Goal: Download file/media

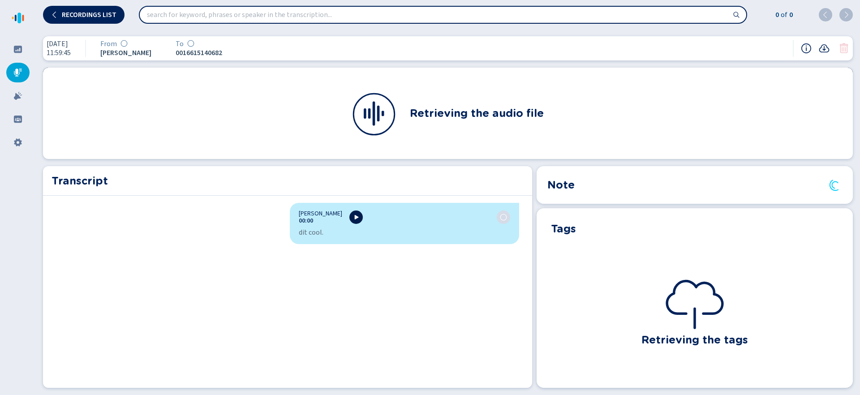
click at [349, 220] on button at bounding box center [355, 217] width 13 height 13
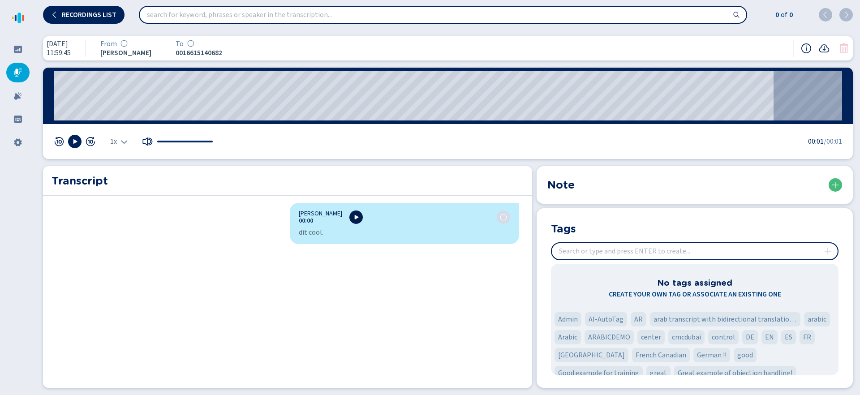
click at [349, 220] on button at bounding box center [355, 217] width 13 height 13
click at [352, 222] on div "Nicola Boscolo 00:00" at bounding box center [404, 217] width 211 height 14
click at [350, 221] on button at bounding box center [355, 217] width 13 height 13
click at [825, 51] on icon at bounding box center [824, 48] width 11 height 11
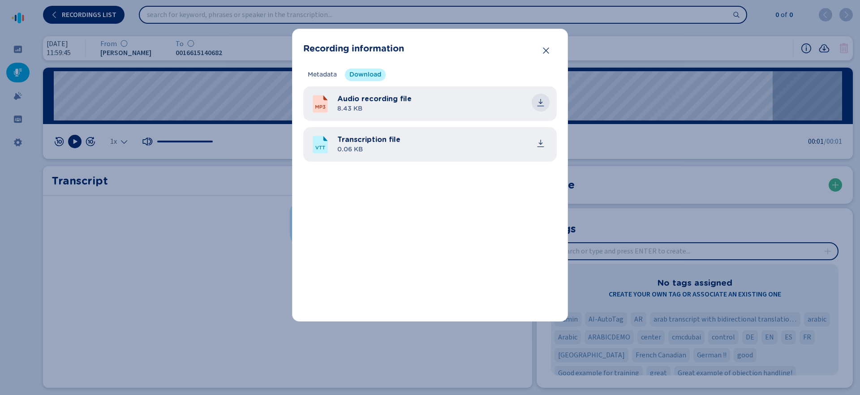
click at [536, 104] on icon "common.download" at bounding box center [540, 102] width 9 height 9
click at [548, 50] on icon "Close" at bounding box center [546, 50] width 9 height 9
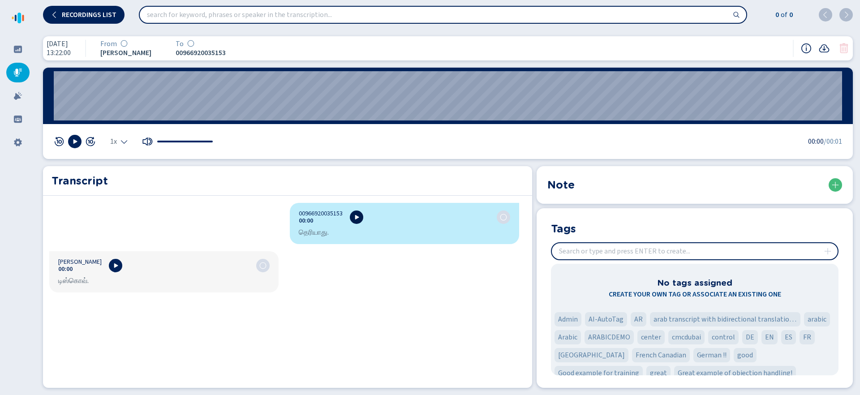
click at [355, 217] on icon at bounding box center [357, 217] width 4 height 4
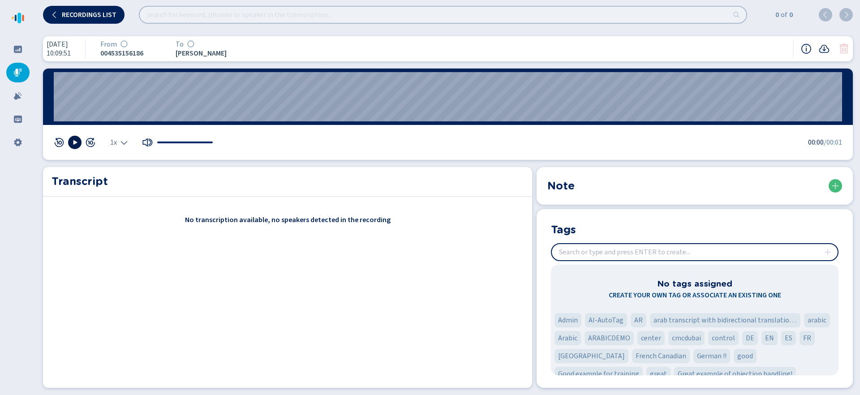
click at [76, 142] on icon at bounding box center [75, 142] width 4 height 4
click at [824, 48] on icon at bounding box center [824, 49] width 10 height 8
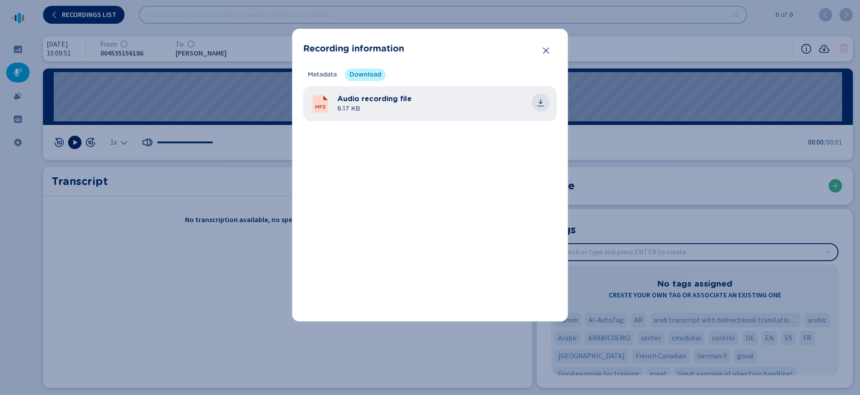
click at [538, 104] on icon "common.download" at bounding box center [540, 102] width 9 height 9
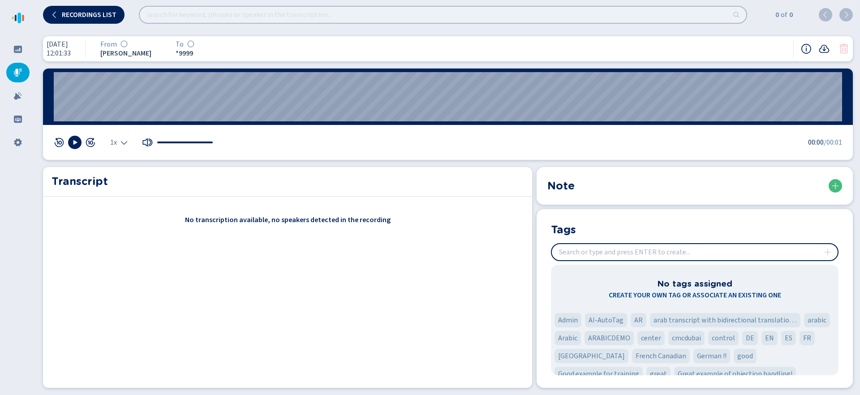
click at [821, 52] on icon at bounding box center [824, 49] width 10 height 8
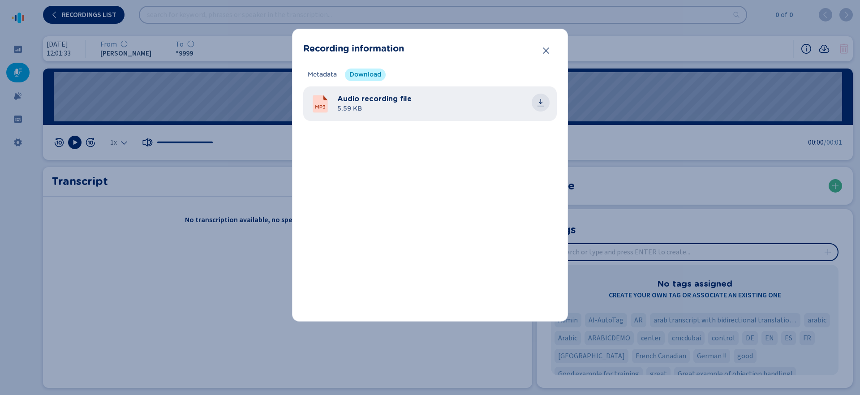
click at [544, 101] on icon "common.download" at bounding box center [540, 102] width 9 height 9
click at [542, 51] on icon "Close" at bounding box center [546, 50] width 9 height 9
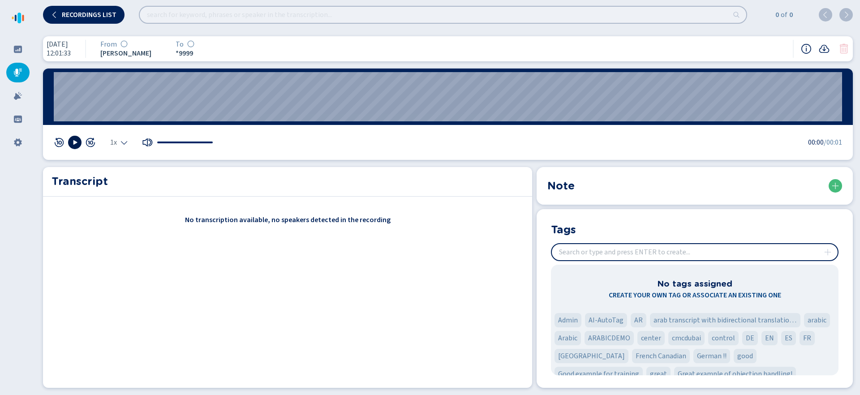
click at [74, 144] on icon at bounding box center [75, 142] width 4 height 4
click at [73, 144] on icon at bounding box center [75, 142] width 4 height 4
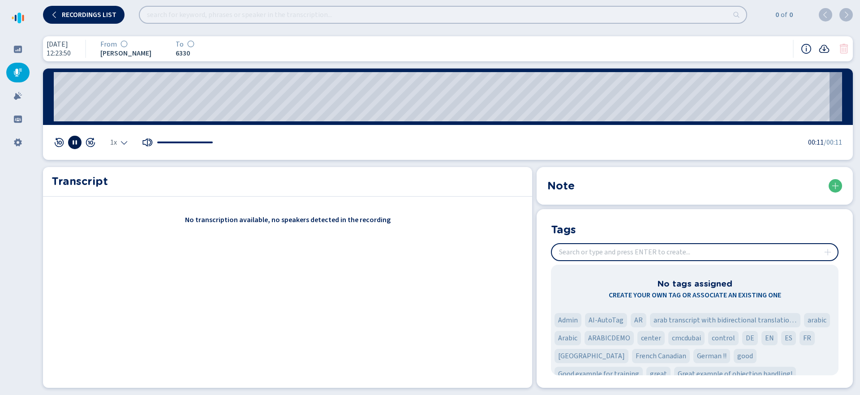
click at [824, 51] on icon at bounding box center [824, 49] width 10 height 8
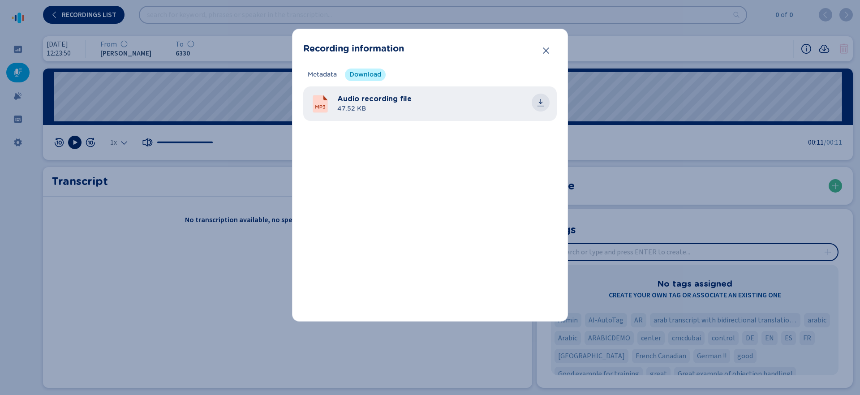
click at [542, 100] on icon "common.download" at bounding box center [540, 102] width 9 height 9
